Goal: Use online tool/utility: Utilize a website feature to perform a specific function

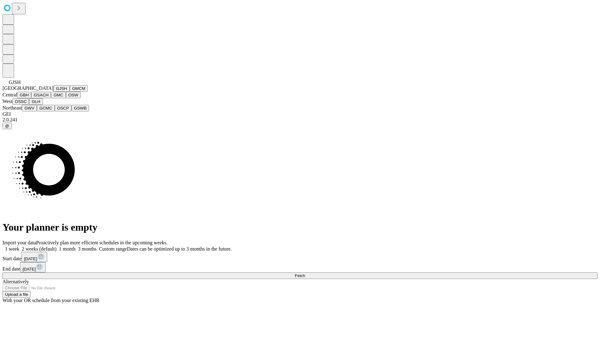
click at [53, 92] on button "GJSH" at bounding box center [61, 88] width 16 height 7
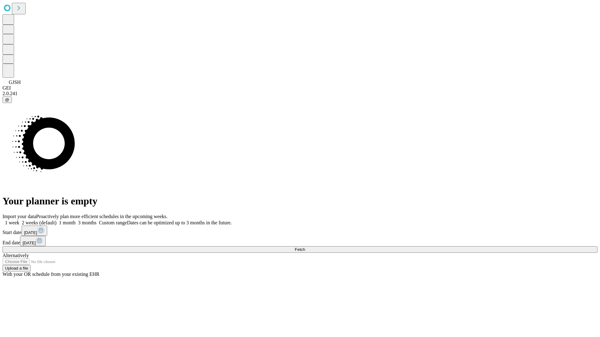
click at [76, 220] on label "1 month" at bounding box center [66, 222] width 19 height 5
click at [305, 247] on span "Fetch" at bounding box center [299, 249] width 10 height 5
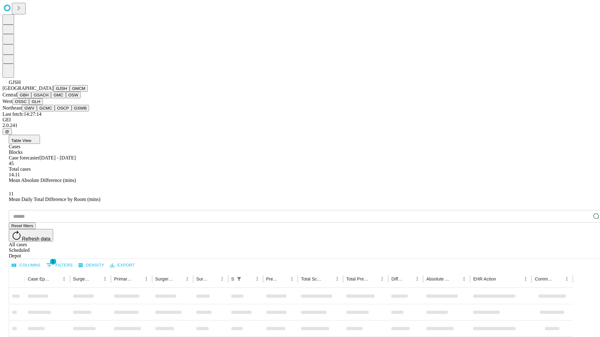
click at [70, 92] on button "GMCM" at bounding box center [79, 88] width 18 height 7
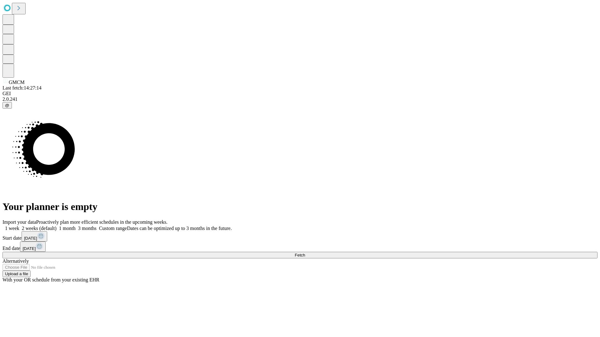
click at [76, 226] on label "1 month" at bounding box center [66, 228] width 19 height 5
click at [305, 253] on span "Fetch" at bounding box center [299, 255] width 10 height 5
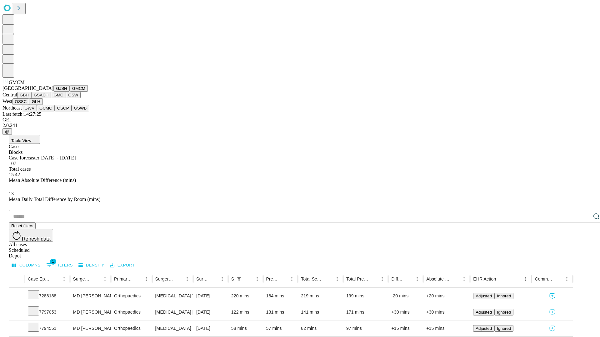
click at [31, 98] on button "GBH" at bounding box center [24, 95] width 14 height 7
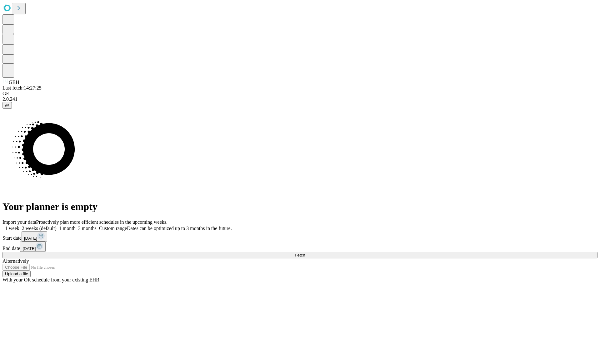
click at [76, 226] on label "1 month" at bounding box center [66, 228] width 19 height 5
click at [305, 253] on span "Fetch" at bounding box center [299, 255] width 10 height 5
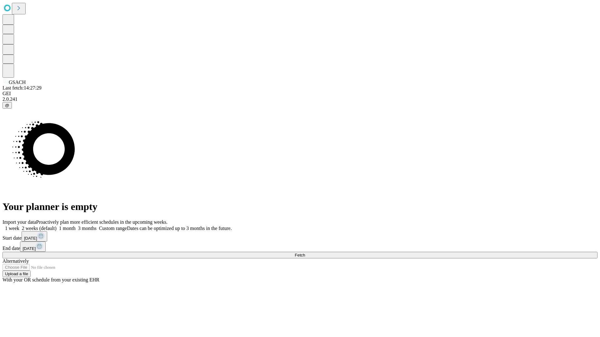
click at [76, 226] on label "1 month" at bounding box center [66, 228] width 19 height 5
click at [305, 253] on span "Fetch" at bounding box center [299, 255] width 10 height 5
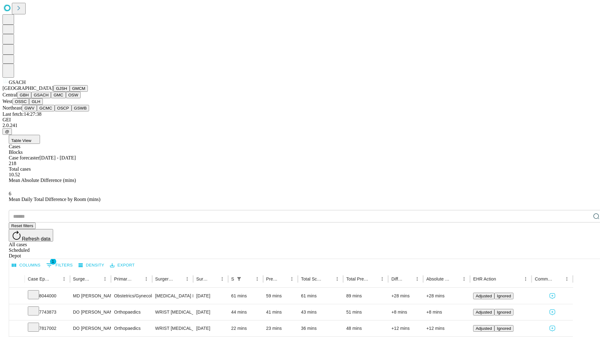
click at [51, 98] on button "GMC" at bounding box center [58, 95] width 15 height 7
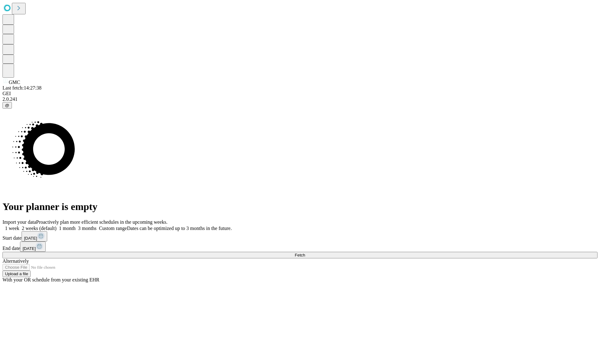
click at [76, 226] on label "1 month" at bounding box center [66, 228] width 19 height 5
click at [305, 253] on span "Fetch" at bounding box center [299, 255] width 10 height 5
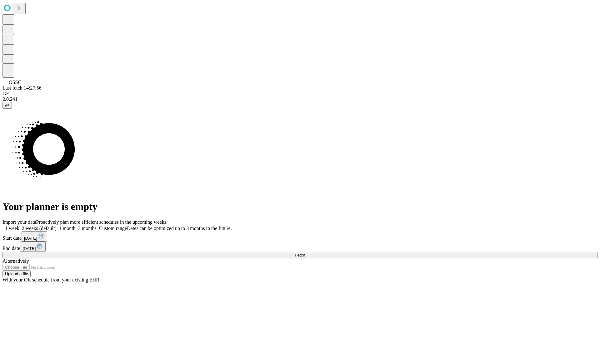
click at [305, 253] on span "Fetch" at bounding box center [299, 255] width 10 height 5
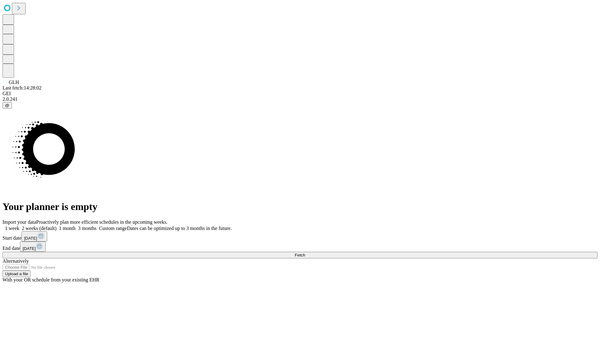
click at [76, 226] on label "1 month" at bounding box center [66, 228] width 19 height 5
click at [305, 253] on span "Fetch" at bounding box center [299, 255] width 10 height 5
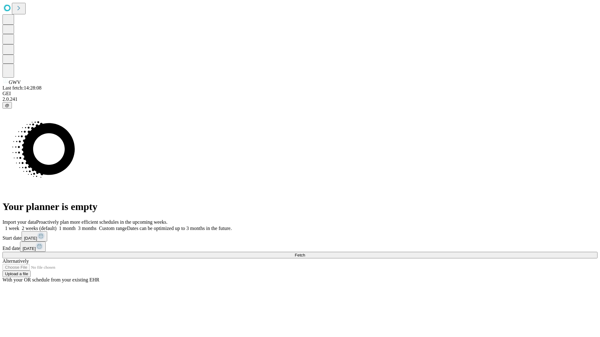
click at [76, 226] on label "1 month" at bounding box center [66, 228] width 19 height 5
click at [305, 253] on span "Fetch" at bounding box center [299, 255] width 10 height 5
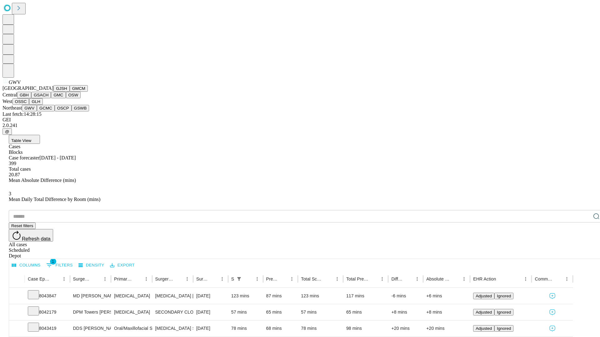
click at [48, 111] on button "GCMC" at bounding box center [46, 108] width 18 height 7
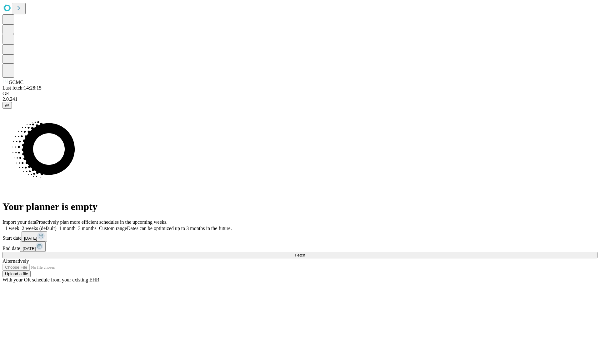
click at [76, 226] on label "1 month" at bounding box center [66, 228] width 19 height 5
click at [305, 253] on span "Fetch" at bounding box center [299, 255] width 10 height 5
